Goal: Information Seeking & Learning: Learn about a topic

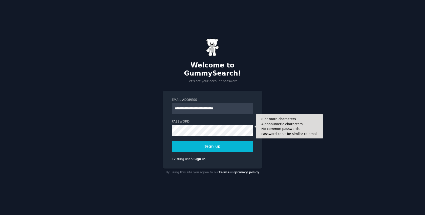
type input "**********"
click at [172, 141] on button "Sign up" at bounding box center [212, 146] width 81 height 11
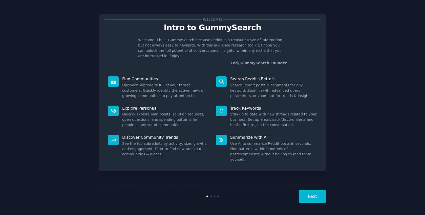
click at [307, 199] on button "Next" at bounding box center [312, 196] width 27 height 12
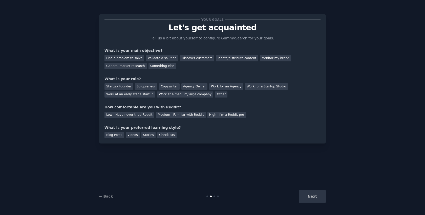
click at [311, 199] on div "Next" at bounding box center [288, 196] width 76 height 12
click at [166, 68] on div "Something else" at bounding box center [162, 66] width 28 height 6
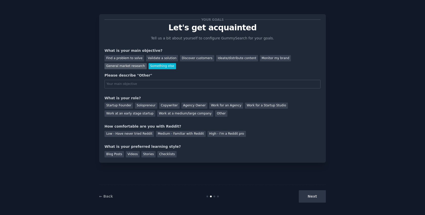
click at [125, 69] on div "General market research" at bounding box center [125, 66] width 42 height 6
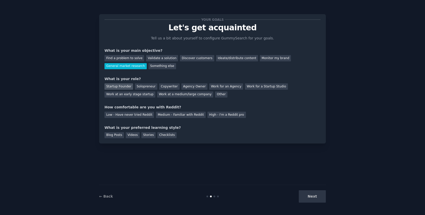
click at [121, 87] on div "Startup Founder" at bounding box center [118, 86] width 29 height 6
click at [209, 117] on div "High - I'm a Reddit pro" at bounding box center [226, 115] width 38 height 6
click at [186, 113] on div "Medium - Familiar with Reddit" at bounding box center [181, 115] width 50 height 6
click at [134, 137] on div "Videos" at bounding box center [133, 135] width 14 height 6
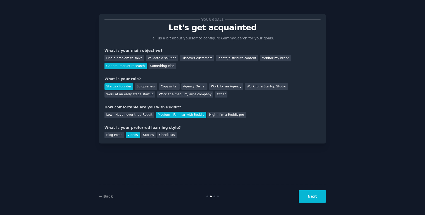
click at [316, 197] on button "Next" at bounding box center [312, 196] width 27 height 12
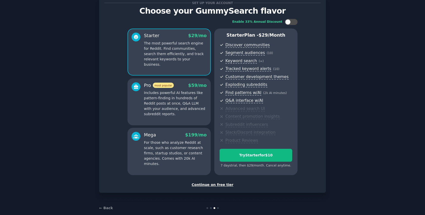
scroll to position [25, 0]
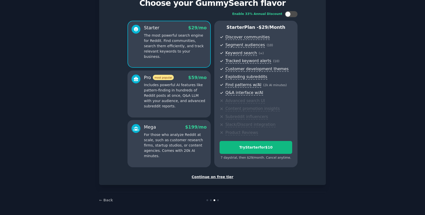
click at [212, 178] on div "Continue on free tier" at bounding box center [212, 176] width 216 height 5
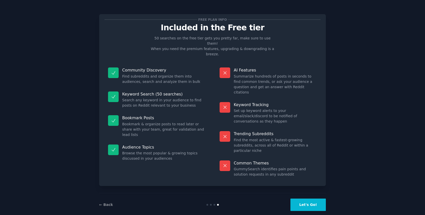
click at [307, 203] on button "Let's Go!" at bounding box center [307, 205] width 35 height 12
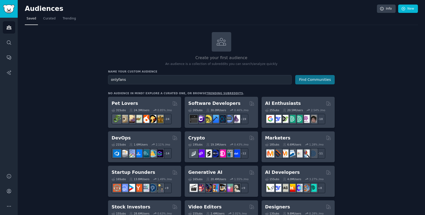
type input "onlyfans"
click at [325, 78] on button "Find Communities" at bounding box center [314, 79] width 39 height 9
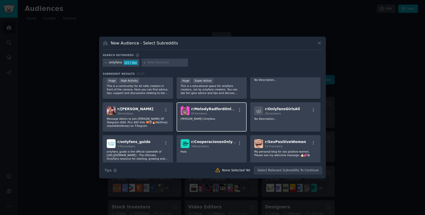
scroll to position [16, 0]
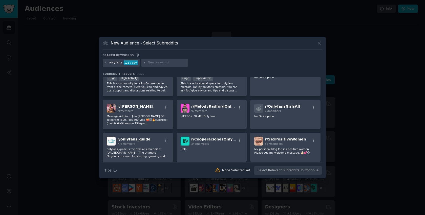
click at [320, 45] on icon at bounding box center [319, 42] width 5 height 5
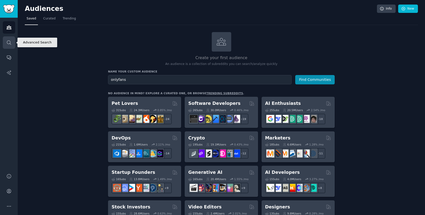
click at [8, 41] on icon "Sidebar" at bounding box center [8, 42] width 5 height 5
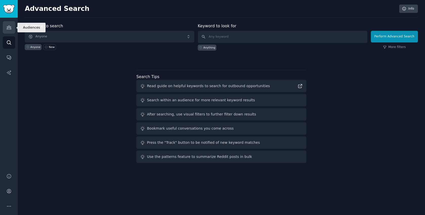
click at [6, 26] on icon "Sidebar" at bounding box center [8, 27] width 5 height 5
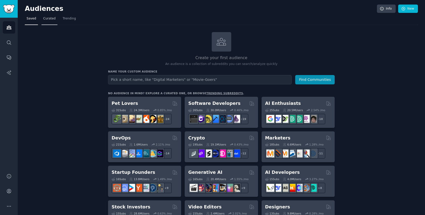
click at [51, 17] on span "Curated" at bounding box center [49, 18] width 12 height 5
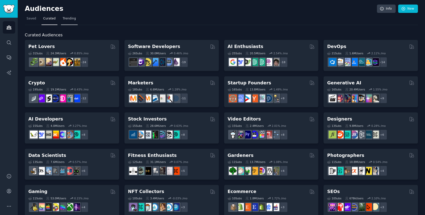
click at [64, 19] on span "Trending" at bounding box center [69, 18] width 13 height 5
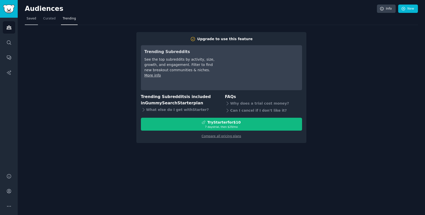
click at [31, 18] on span "Saved" at bounding box center [32, 18] width 10 height 5
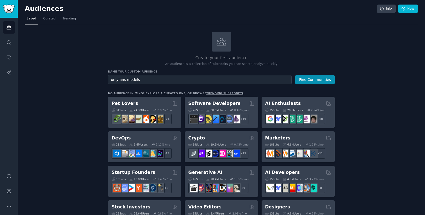
type input "onlyfans models"
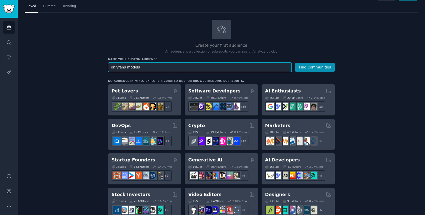
scroll to position [16, 0]
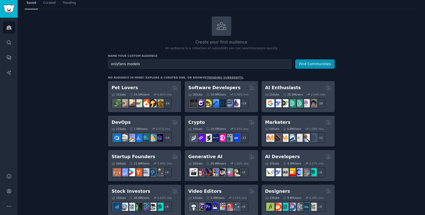
click at [315, 60] on button "Find Communities" at bounding box center [314, 63] width 39 height 9
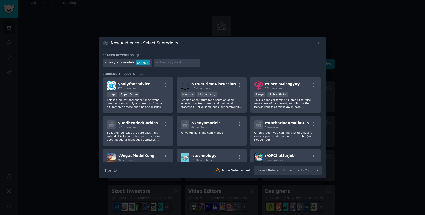
click at [105, 62] on icon at bounding box center [105, 62] width 3 height 3
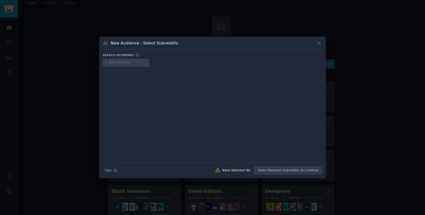
click at [120, 62] on input "text" at bounding box center [128, 62] width 38 height 5
type input "tits"
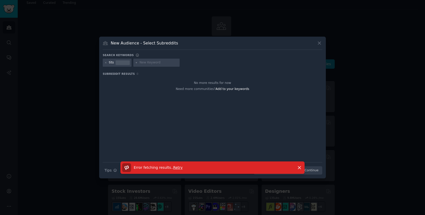
click at [176, 169] on span "Retry" at bounding box center [177, 168] width 9 height 4
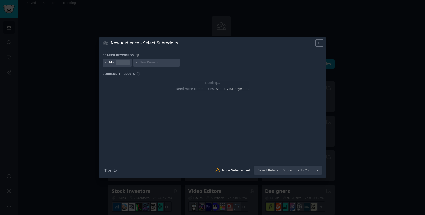
click at [320, 43] on icon at bounding box center [319, 43] width 3 height 3
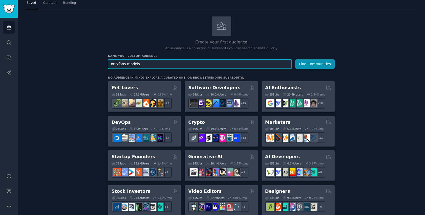
drag, startPoint x: 154, startPoint y: 63, endPoint x: 79, endPoint y: 58, distance: 74.5
type input "tits"
click at [295, 59] on button "Find Communities" at bounding box center [314, 63] width 39 height 9
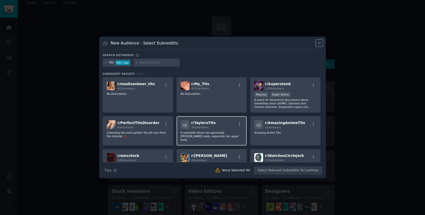
scroll to position [62, 0]
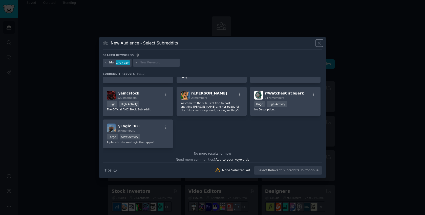
click at [320, 43] on icon at bounding box center [319, 42] width 5 height 5
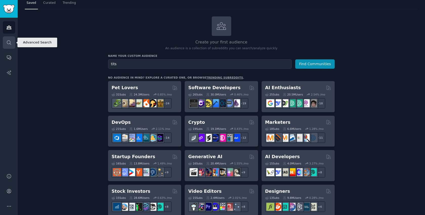
click at [9, 46] on link "Search" at bounding box center [9, 42] width 12 height 12
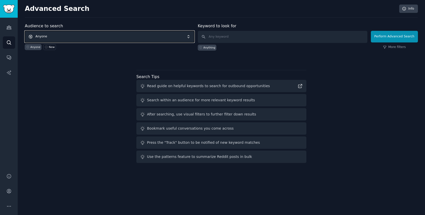
click at [84, 38] on span "Anyone" at bounding box center [109, 37] width 169 height 12
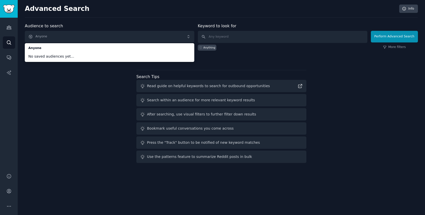
click at [62, 92] on div "Audience to search Anyone Anyone No saved audiences yet... Anyone New Keyword t…" at bounding box center [221, 94] width 393 height 142
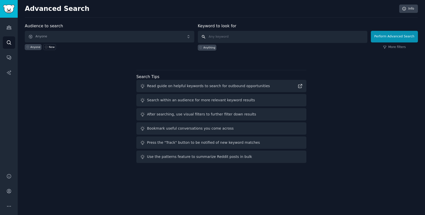
click at [235, 35] on input "text" at bounding box center [282, 37] width 169 height 12
type input "tits"
click at [401, 35] on button "Perform Advanced Search" at bounding box center [394, 37] width 47 height 12
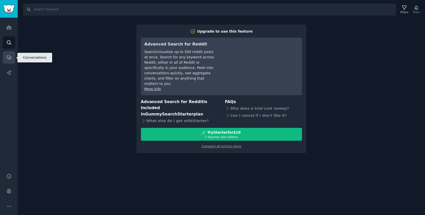
click at [9, 56] on icon "Sidebar" at bounding box center [9, 58] width 4 height 4
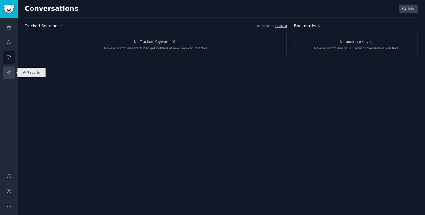
click at [10, 78] on link "AI Reports" at bounding box center [9, 73] width 12 height 12
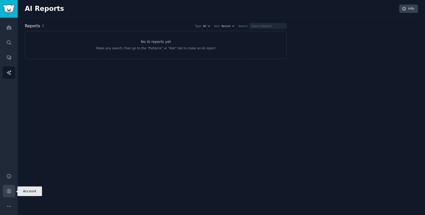
click at [10, 190] on icon "Sidebar" at bounding box center [9, 191] width 4 height 4
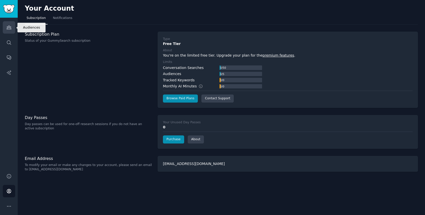
click at [10, 26] on icon "Sidebar" at bounding box center [8, 27] width 5 height 5
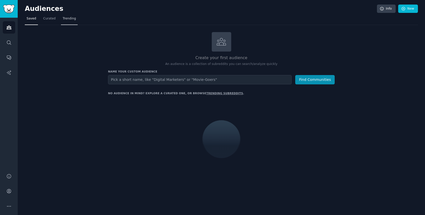
click at [67, 18] on span "Trending" at bounding box center [69, 18] width 13 height 5
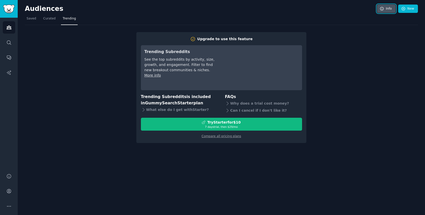
click at [384, 10] on link "Info" at bounding box center [386, 9] width 19 height 9
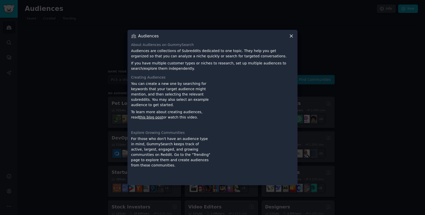
click at [290, 37] on icon at bounding box center [291, 35] width 5 height 5
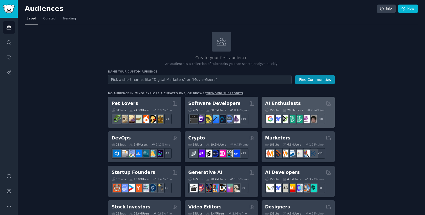
click at [290, 102] on h2 "AI Enthusiasts" at bounding box center [283, 103] width 36 height 6
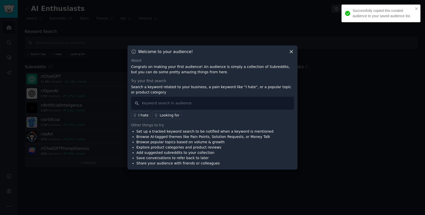
click at [292, 50] on icon at bounding box center [291, 51] width 5 height 5
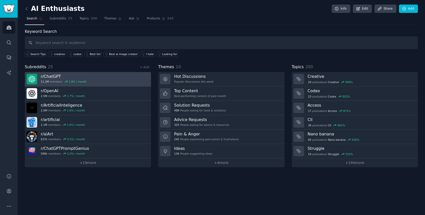
click at [86, 74] on link "r/ ChatGPT 11.2M members 1.8 % / month" at bounding box center [88, 79] width 126 height 14
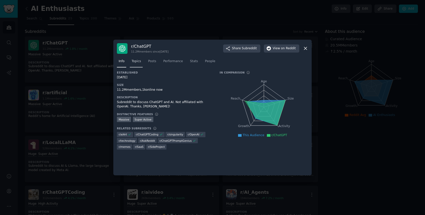
click at [140, 62] on span "Topics" at bounding box center [135, 61] width 9 height 5
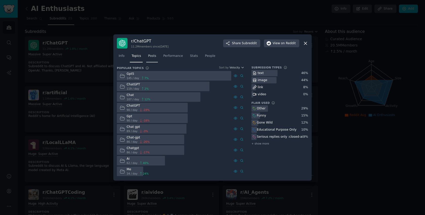
click at [153, 55] on span "Posts" at bounding box center [152, 56] width 8 height 5
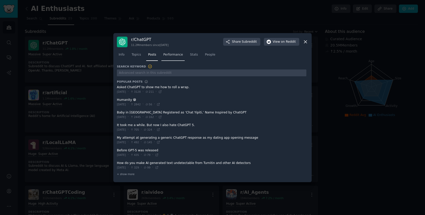
click at [173, 53] on span "Performance" at bounding box center [173, 55] width 20 height 5
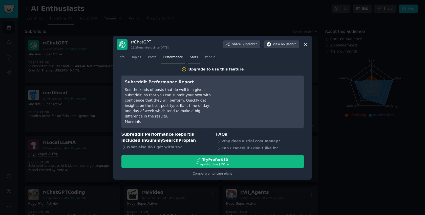
click at [198, 63] on link "Stats" at bounding box center [193, 58] width 11 height 10
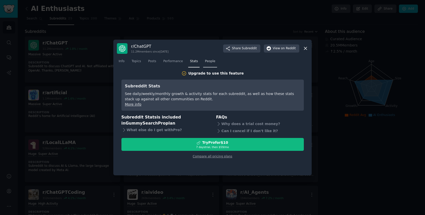
click at [208, 63] on span "People" at bounding box center [210, 61] width 10 height 5
click at [306, 49] on icon at bounding box center [305, 48] width 5 height 5
